Goal: Transaction & Acquisition: Purchase product/service

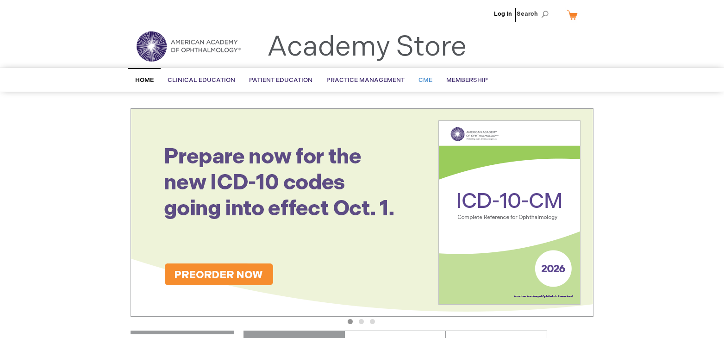
click at [423, 80] on span "CME" at bounding box center [425, 79] width 14 height 7
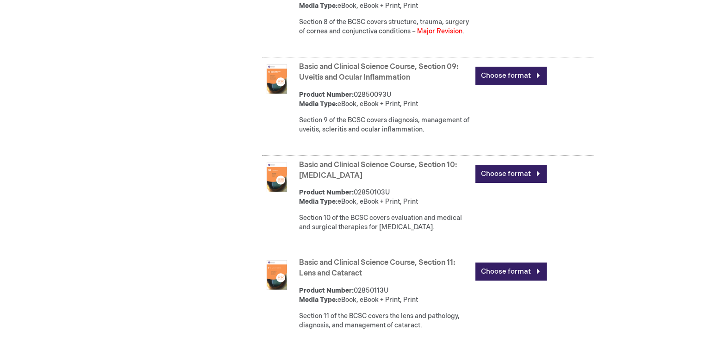
scroll to position [1435, 0]
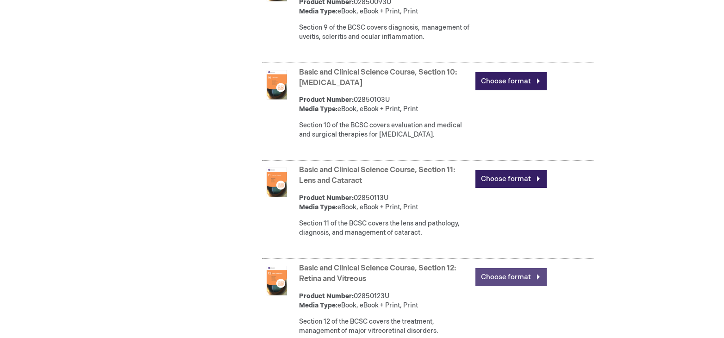
click at [518, 286] on link "Choose format" at bounding box center [510, 277] width 71 height 18
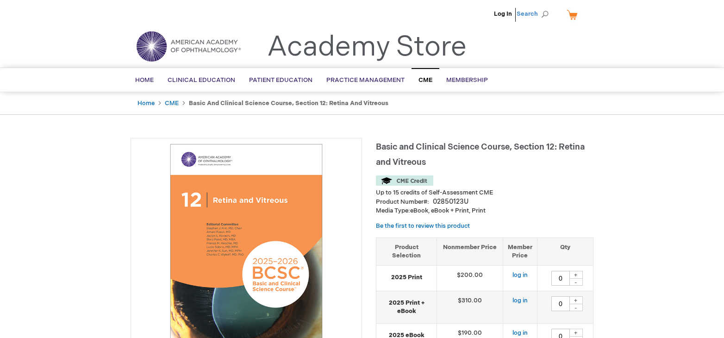
click at [531, 14] on span "Search" at bounding box center [534, 14] width 35 height 19
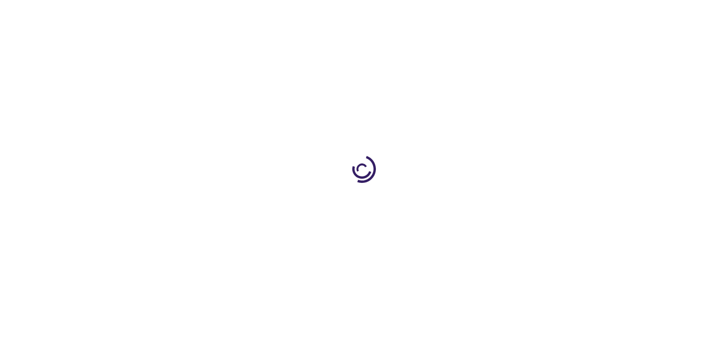
scroll to position [1135, 0]
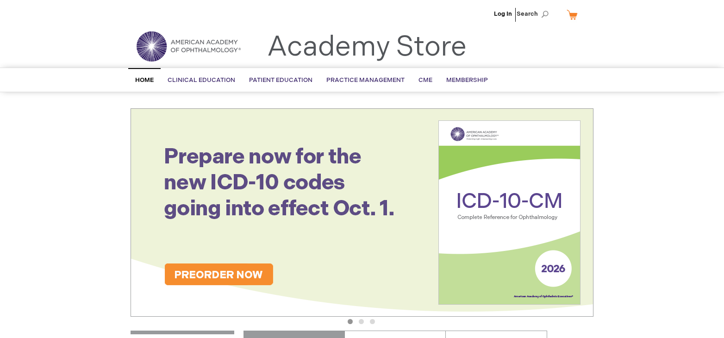
click at [573, 17] on link "My Cart" at bounding box center [576, 14] width 22 height 16
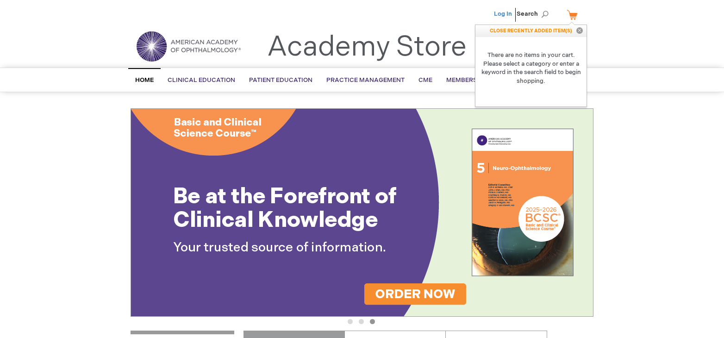
click at [503, 14] on link "Log In" at bounding box center [503, 13] width 18 height 7
